Goal: Ask a question

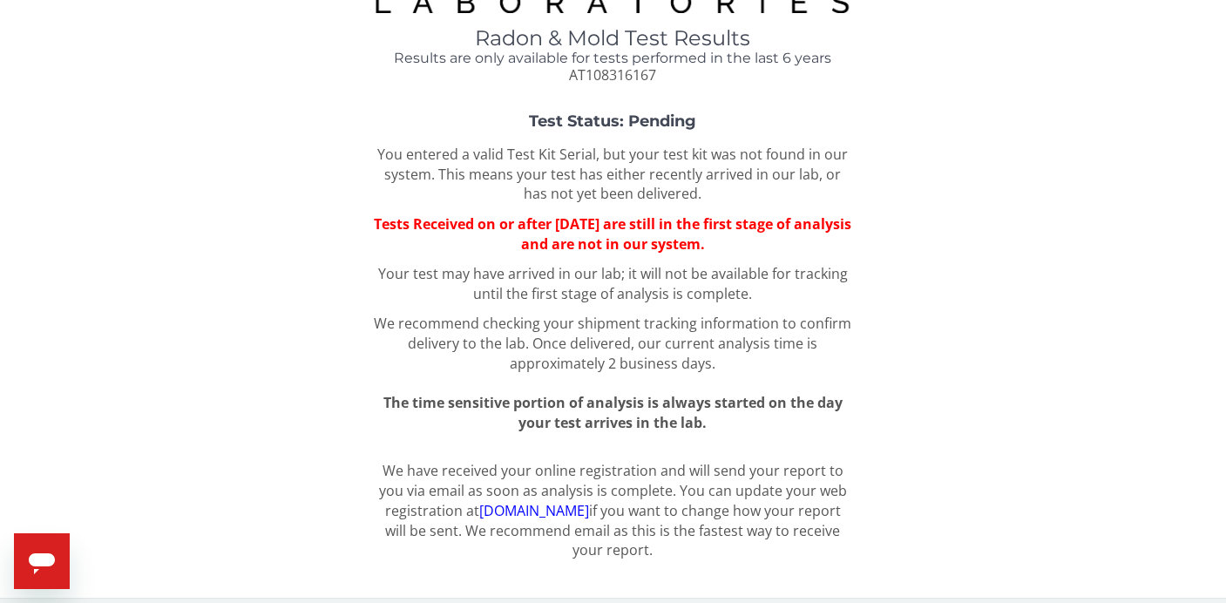
scroll to position [78, 0]
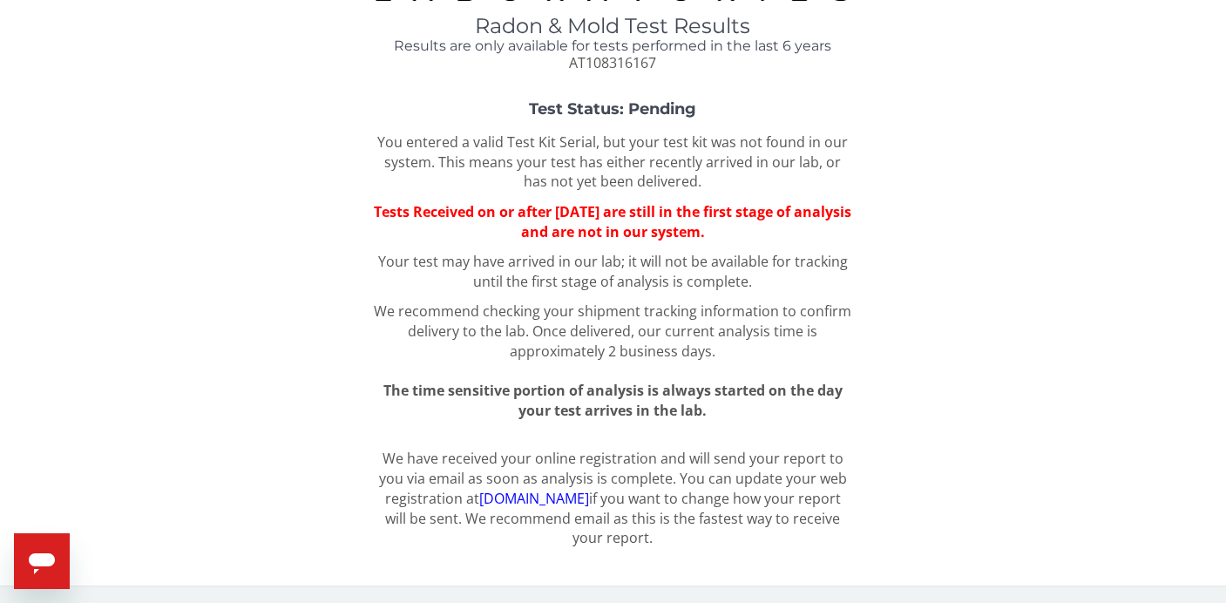
click at [49, 557] on icon "Open messaging window" at bounding box center [42, 563] width 26 height 21
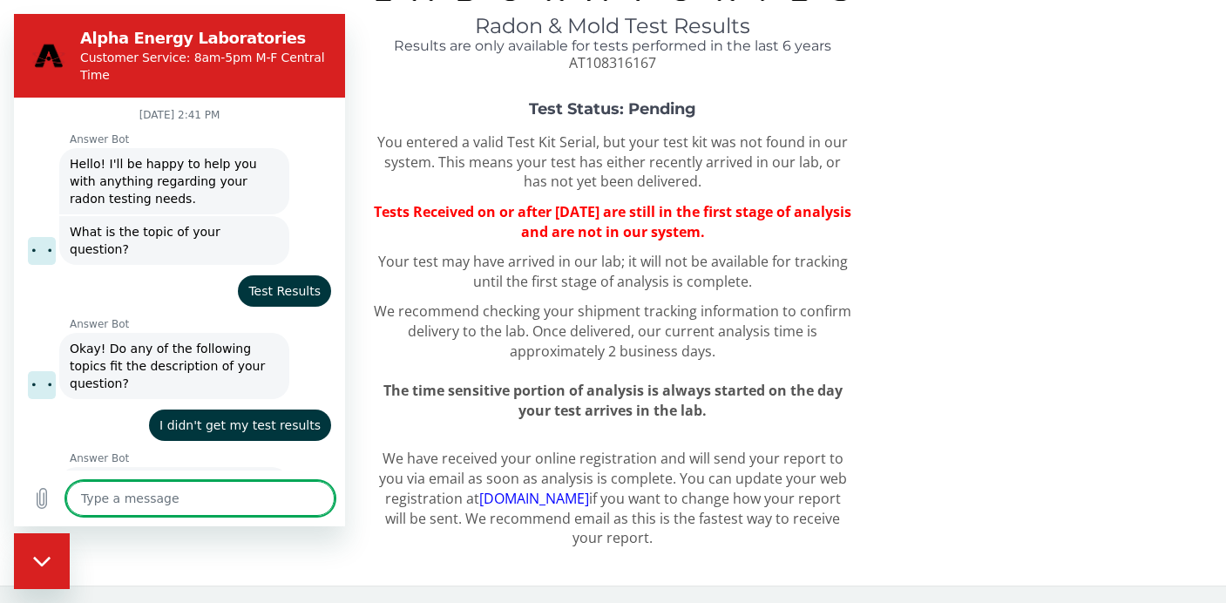
scroll to position [1145, 0]
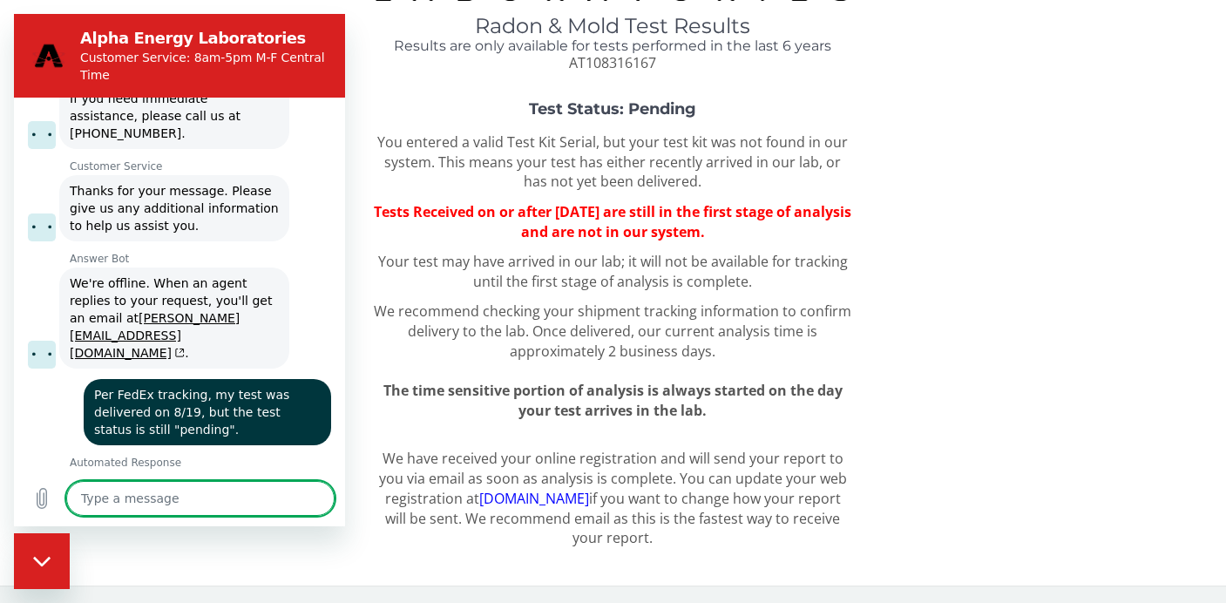
type textarea "H"
type textarea "x"
type textarea "He"
type textarea "x"
type textarea "Hel"
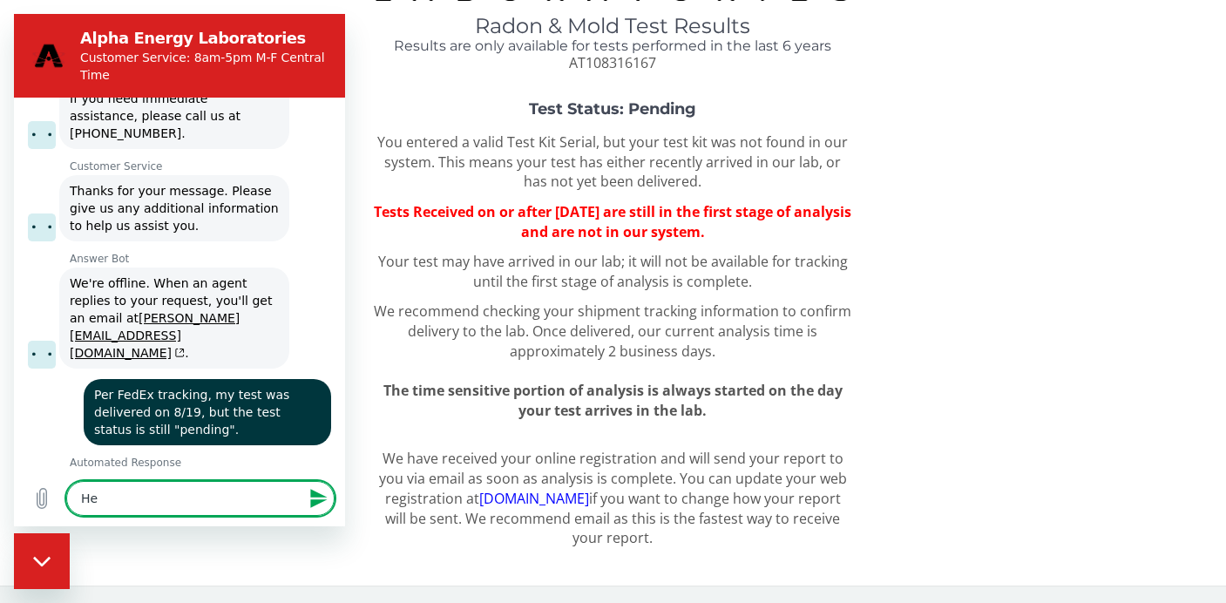
type textarea "x"
type textarea "Hell"
type textarea "x"
type textarea "Hello"
type textarea "x"
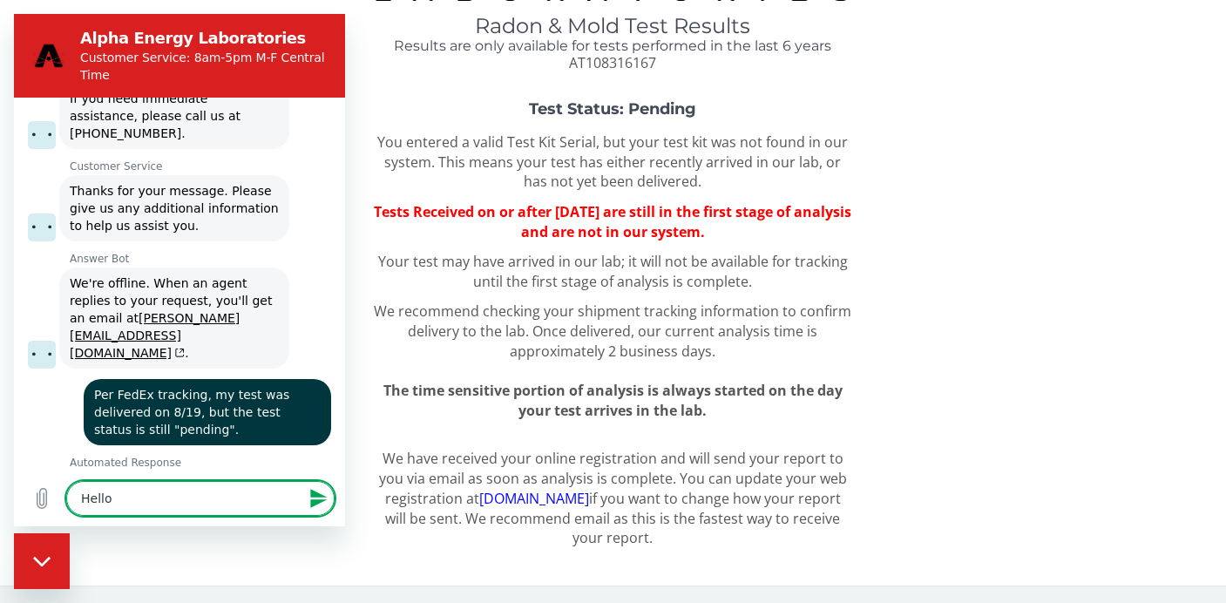
type textarea "Hello?"
type textarea "x"
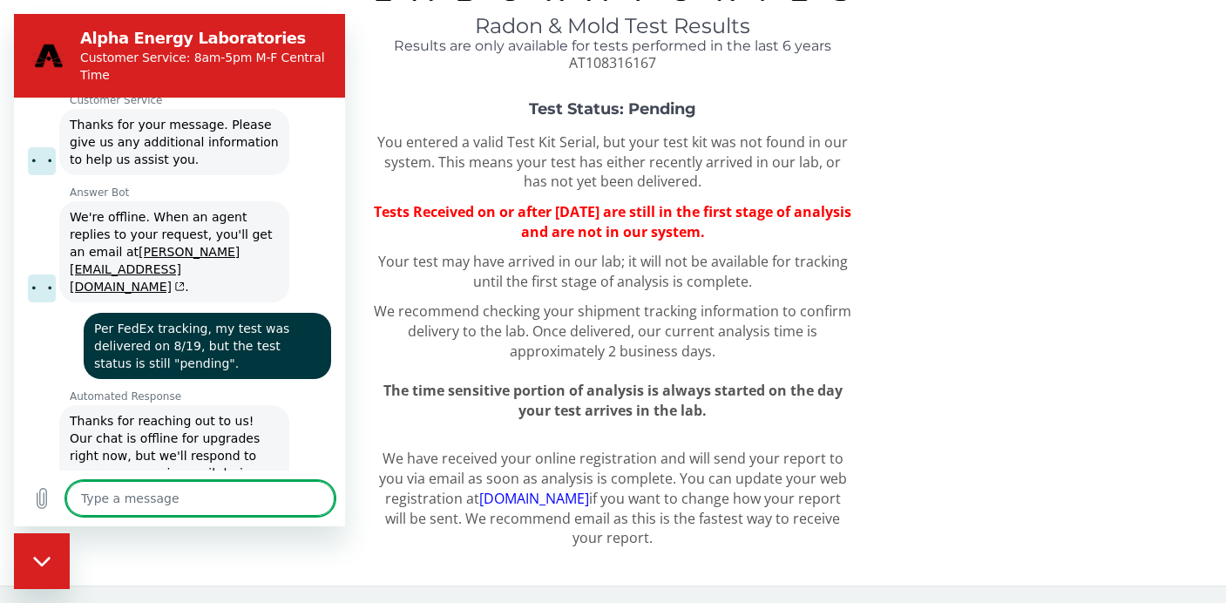
scroll to position [0, 0]
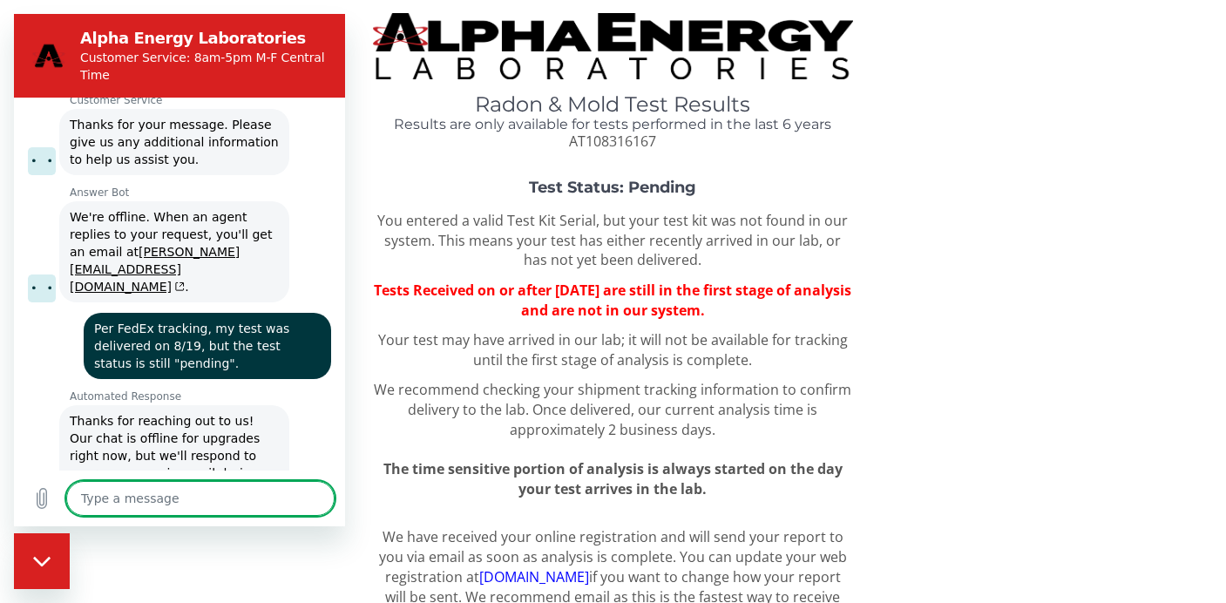
click at [29, 551] on div "Close messaging window" at bounding box center [42, 561] width 52 height 52
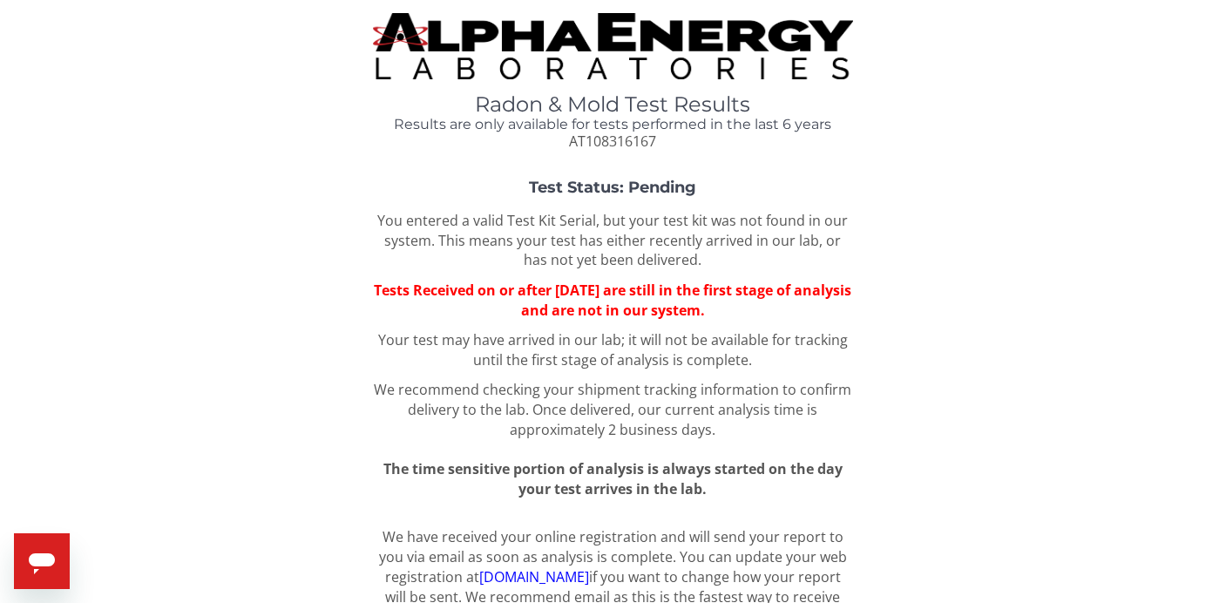
click at [45, 557] on icon "Open messaging window" at bounding box center [42, 563] width 26 height 21
type textarea "x"
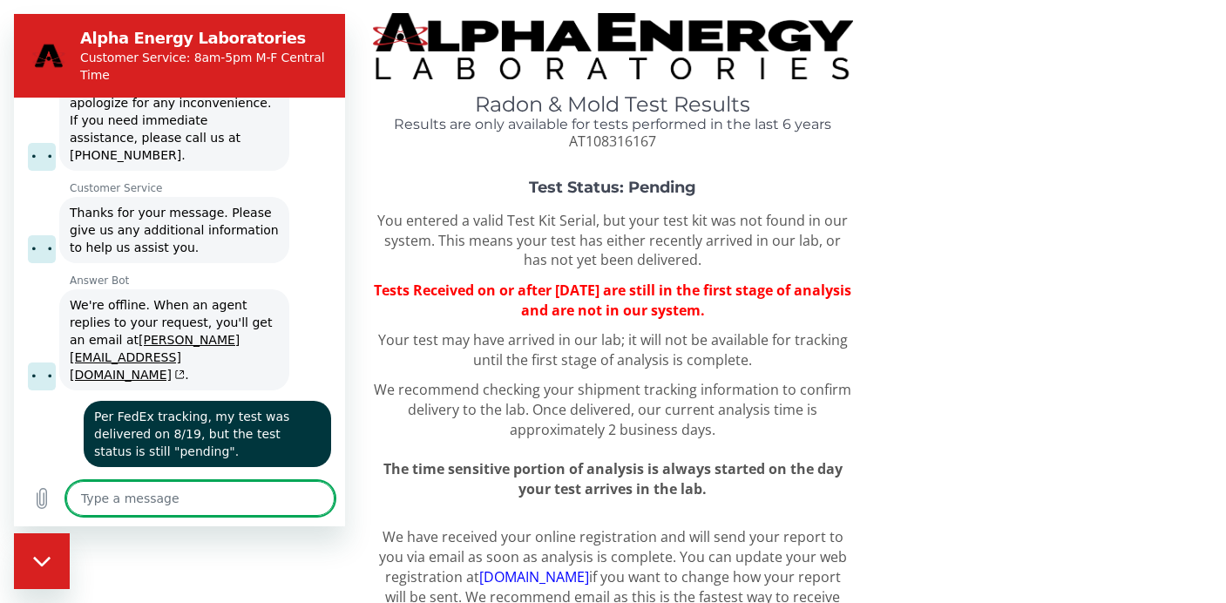
scroll to position [1112, 0]
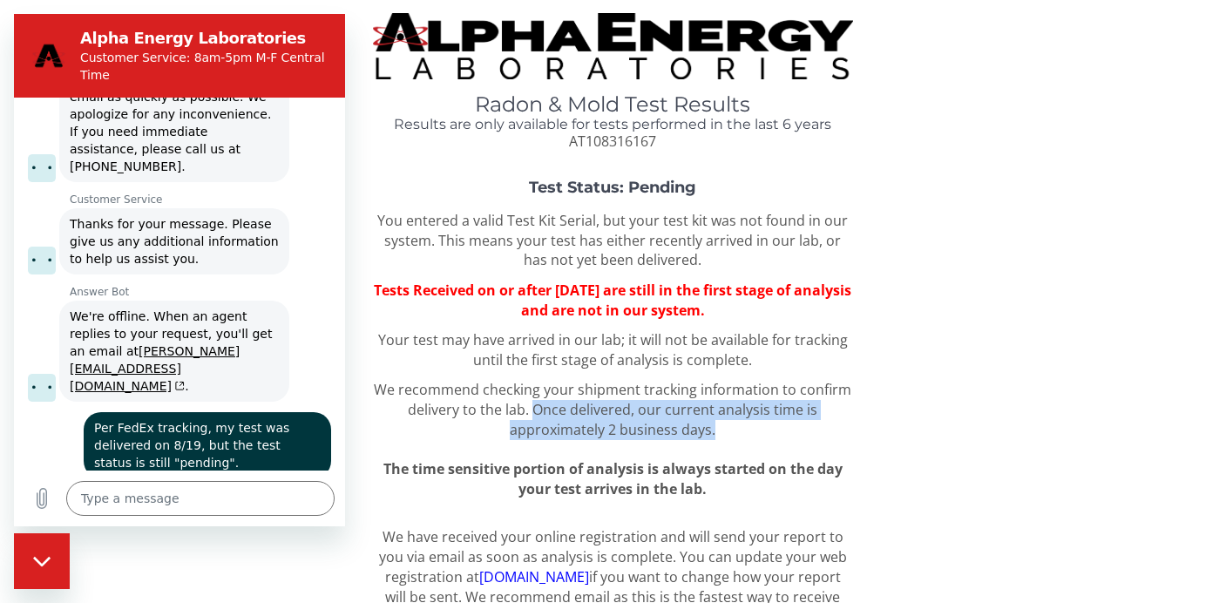
drag, startPoint x: 539, startPoint y: 414, endPoint x: 725, endPoint y: 432, distance: 186.4
click at [725, 432] on div "You entered a valid Test Kit Serial, but your test kit was not found in our sys…" at bounding box center [613, 355] width 480 height 288
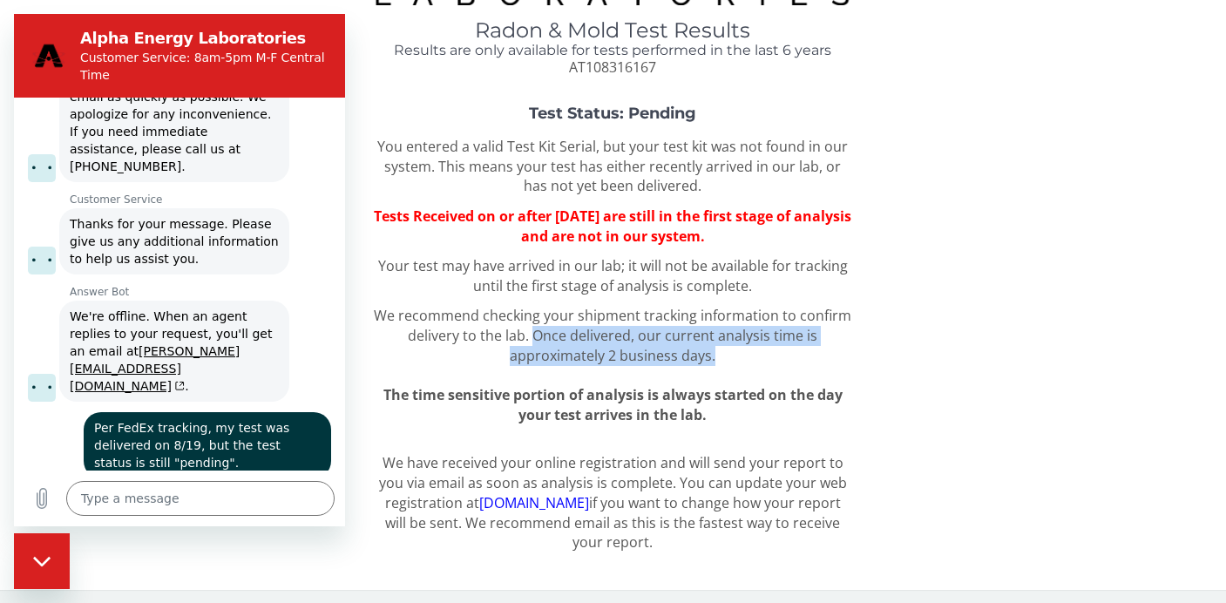
scroll to position [77, 0]
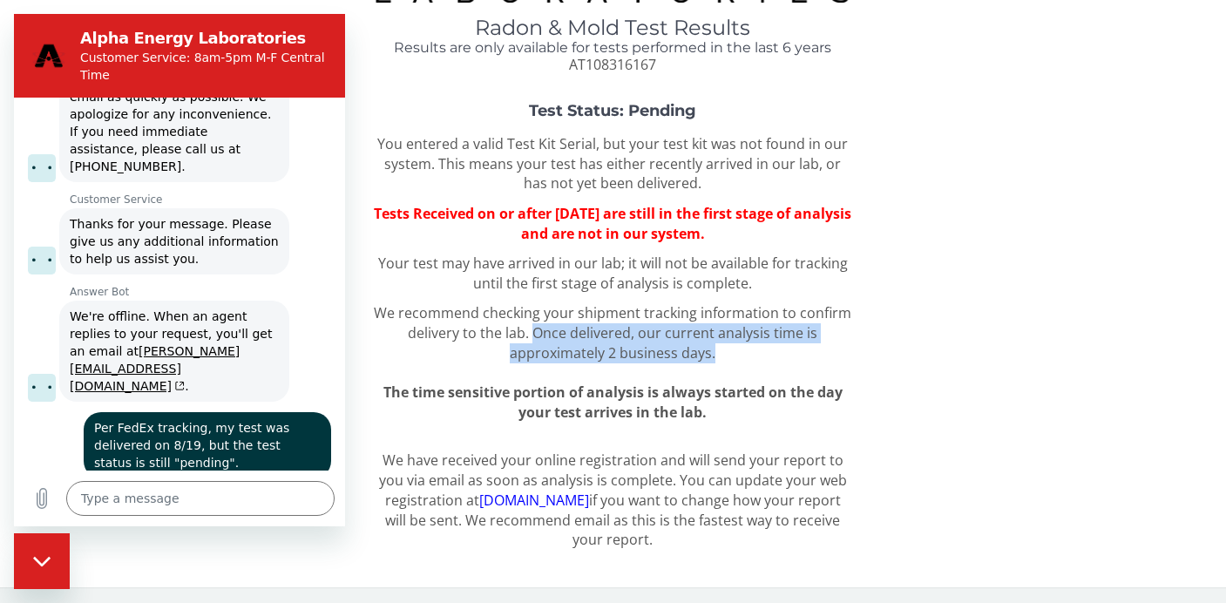
click at [632, 357] on span "Once delivered, our current analysis time is approximately 2 business days." at bounding box center [663, 342] width 307 height 39
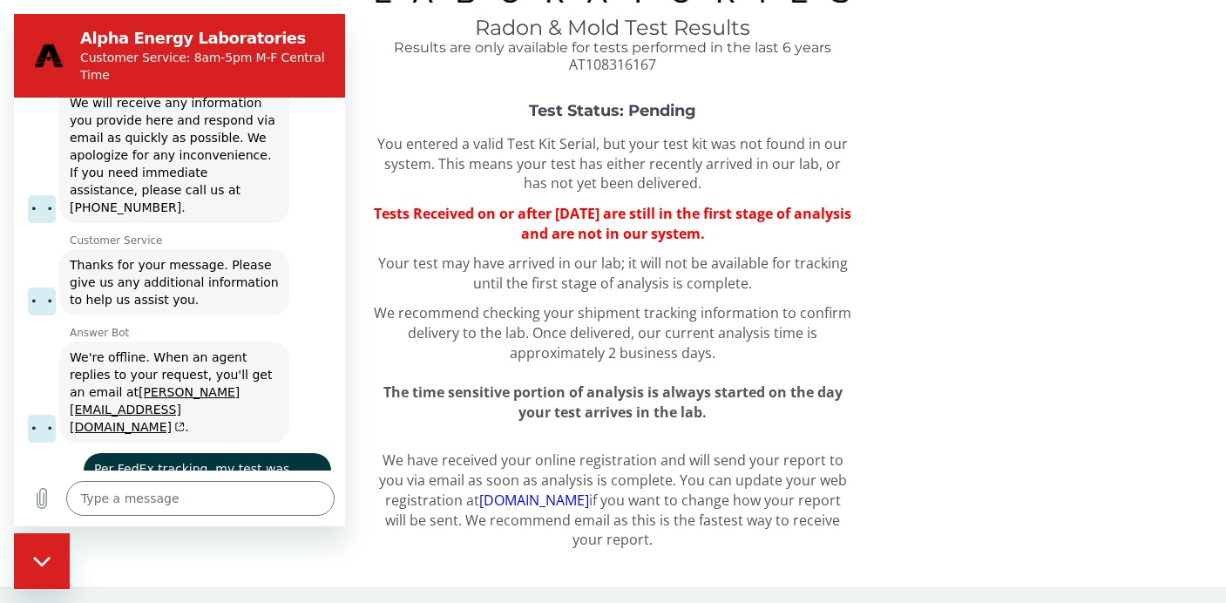
scroll to position [1076, 0]
